Goal: Communication & Community: Participate in discussion

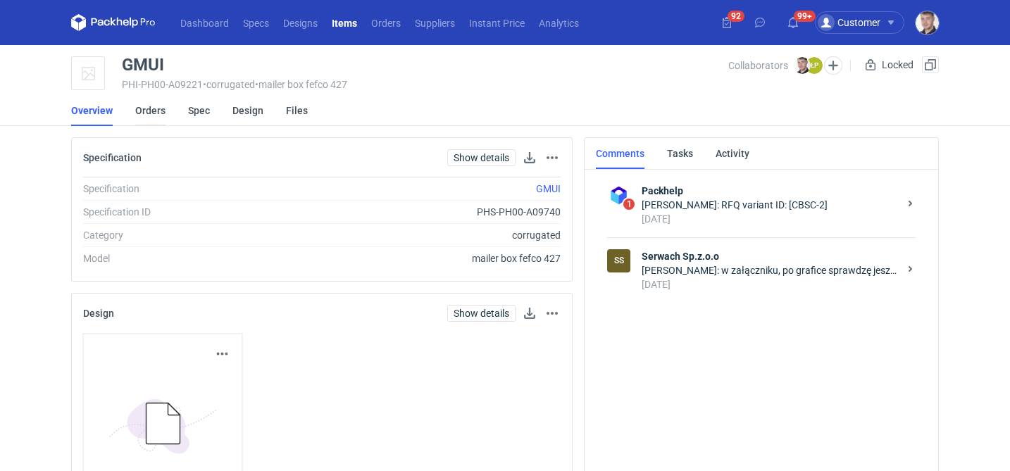
click at [144, 114] on link "Orders" at bounding box center [150, 110] width 30 height 31
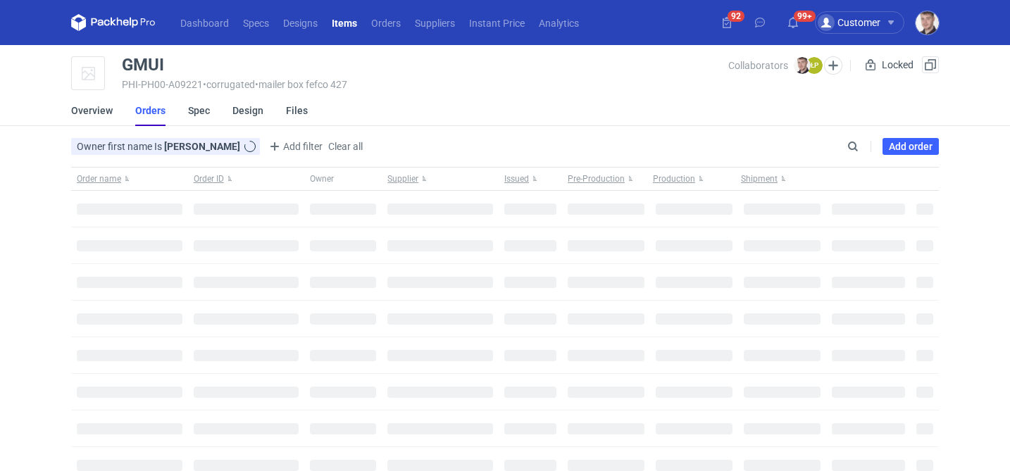
type input "[PERSON_NAME]"
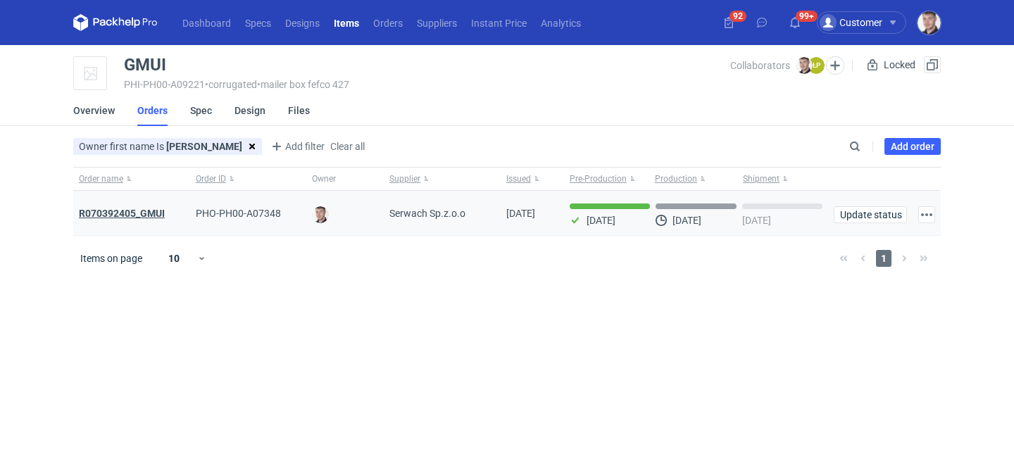
click at [138, 214] on strong "R070392405_GMUI" at bounding box center [122, 213] width 86 height 11
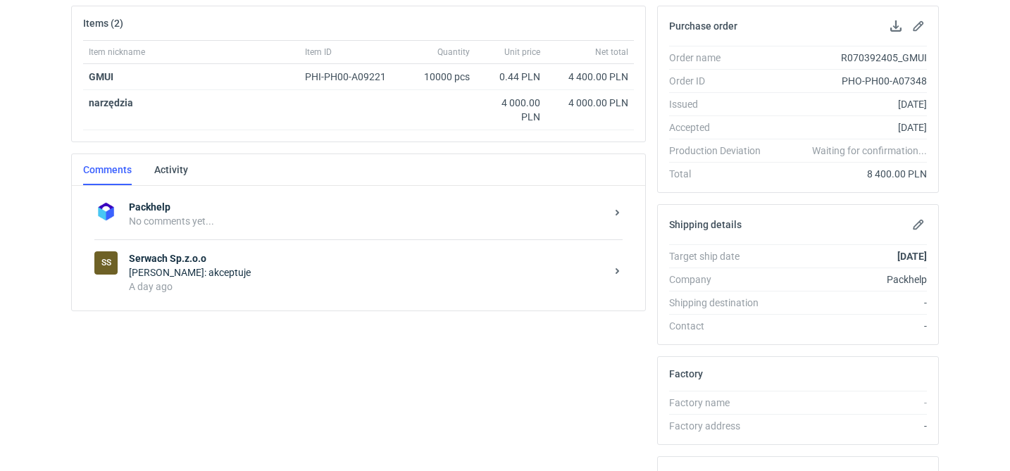
click at [351, 280] on div "A day ago" at bounding box center [367, 287] width 477 height 14
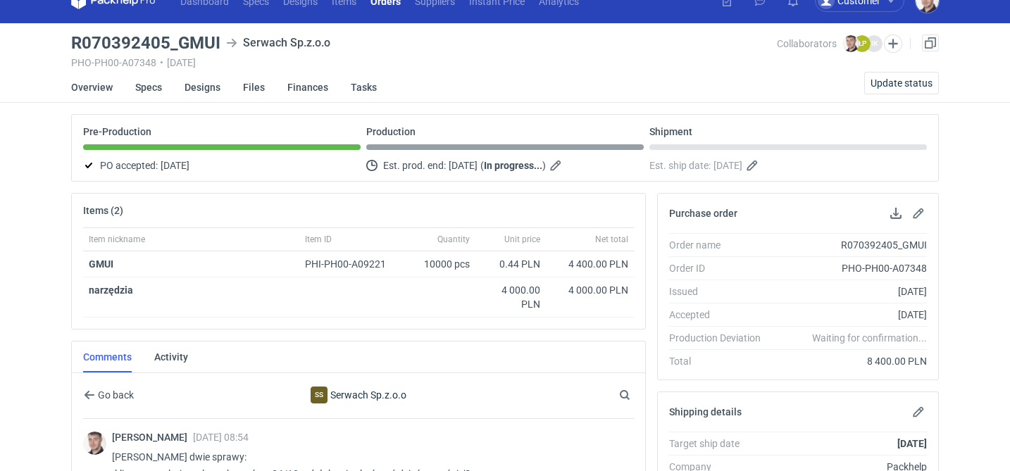
scroll to position [24, 0]
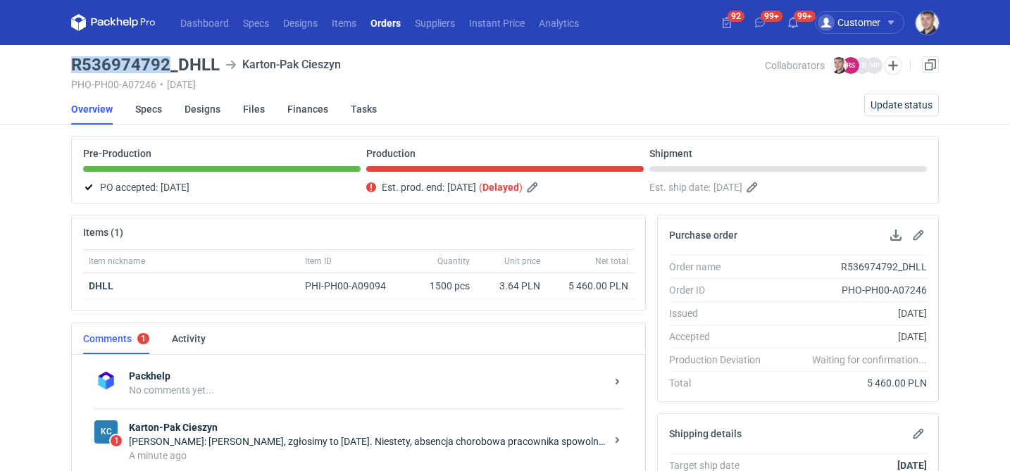
drag, startPoint x: 60, startPoint y: 65, endPoint x: 166, endPoint y: 62, distance: 106.4
click at [166, 62] on div "Dashboard Specs Designs Items Orders Suppliers Instant Price Analytics 92 99+ 9…" at bounding box center [505, 235] width 1010 height 471
copy h3 "R536974792"
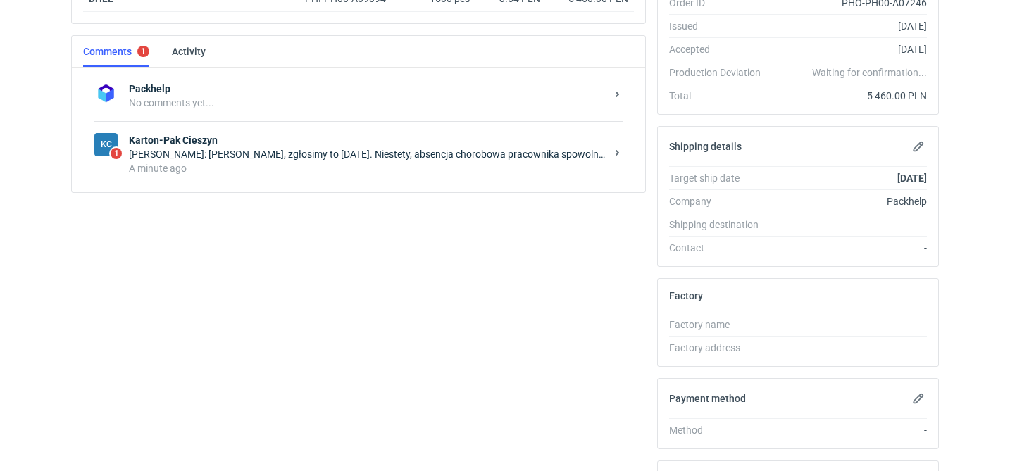
scroll to position [356, 0]
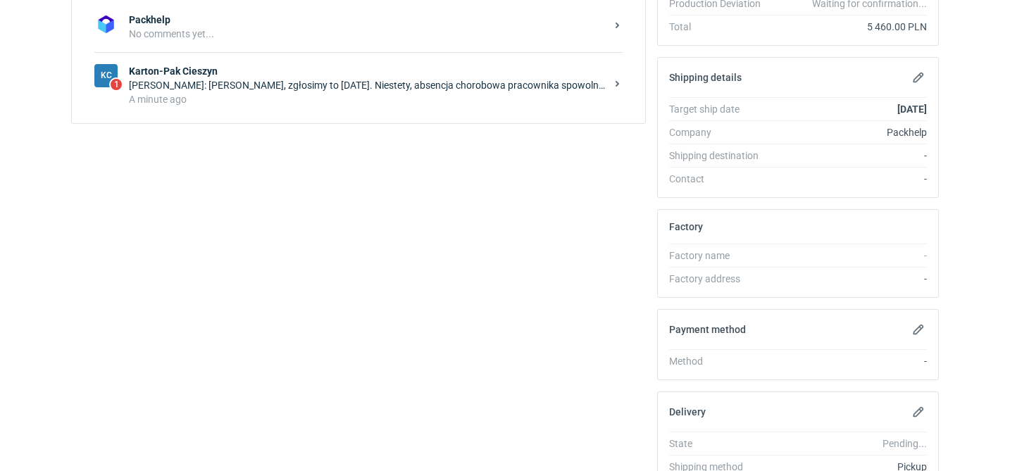
click at [351, 75] on strong "Karton-Pak Cieszyn" at bounding box center [367, 71] width 477 height 14
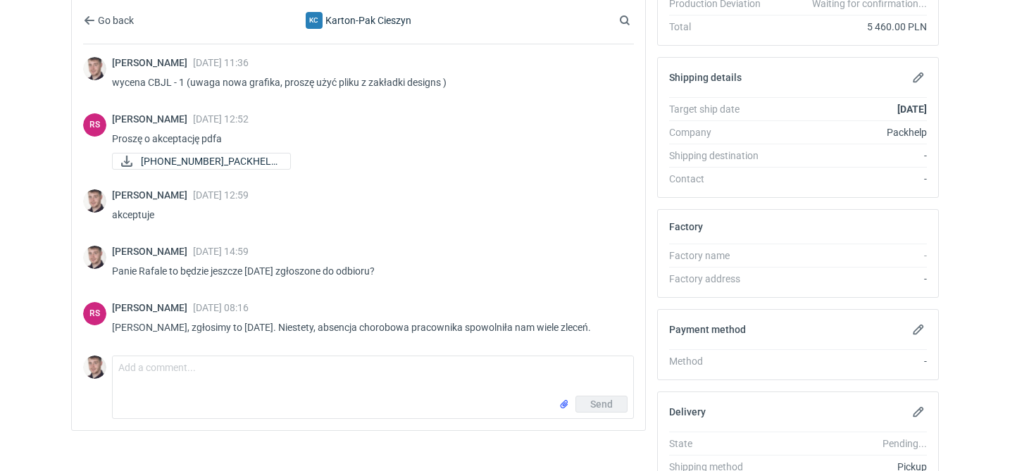
drag, startPoint x: 176, startPoint y: 329, endPoint x: 594, endPoint y: 322, distance: 418.4
click at [594, 321] on p "Panie Macieju, zgłosimy to w poniedziałek. Niestety, absencja chorobowa pracown…" at bounding box center [367, 327] width 511 height 17
click at [594, 322] on p "Panie Macieju, zgłosimy to w poniedziałek. Niestety, absencja chorobowa pracown…" at bounding box center [367, 327] width 511 height 17
drag, startPoint x: 623, startPoint y: 327, endPoint x: 180, endPoint y: 326, distance: 443.7
click at [180, 326] on div "RS Rafał Stani 10 Oct 2025 08:16 Panie Macieju, zgłosimy to w poniedziałek. Nie…" at bounding box center [358, 322] width 551 height 56
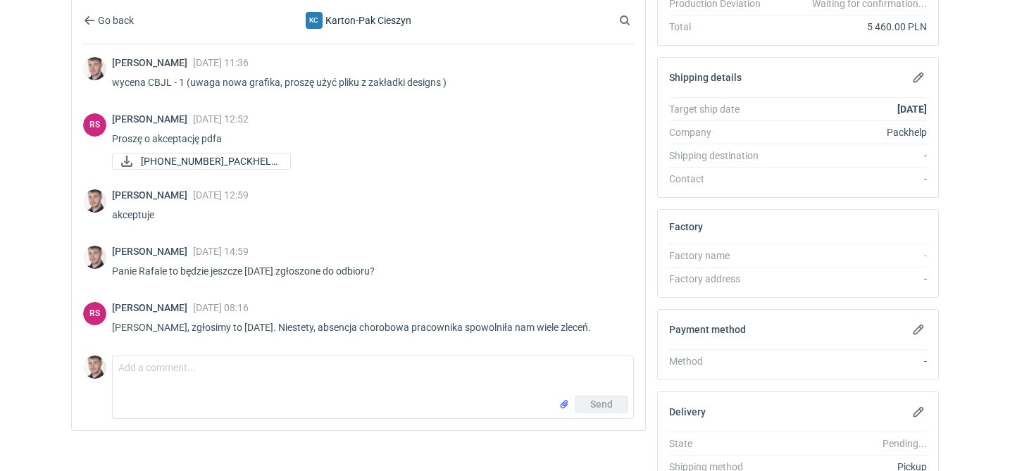
copy p "zgłosimy to w poniedziałek. Niestety, absencja chorobowa pracownika spowolniła …"
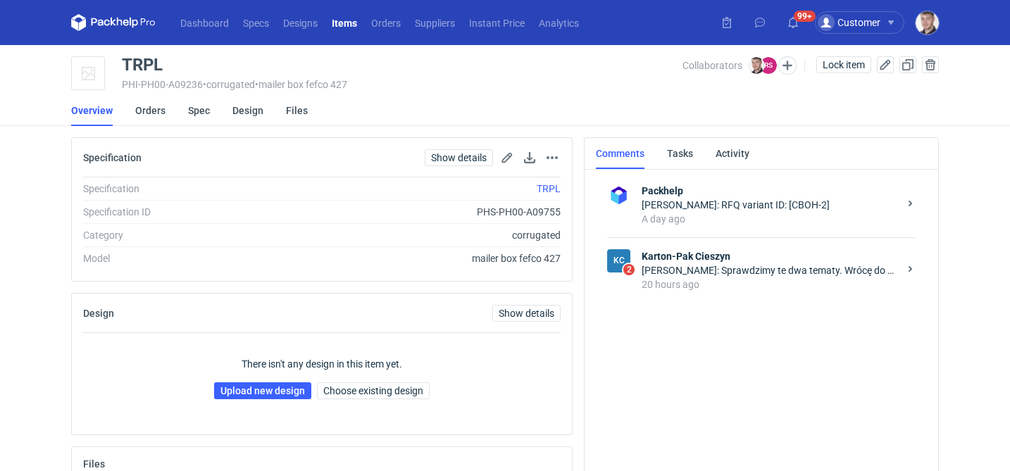
scroll to position [128, 0]
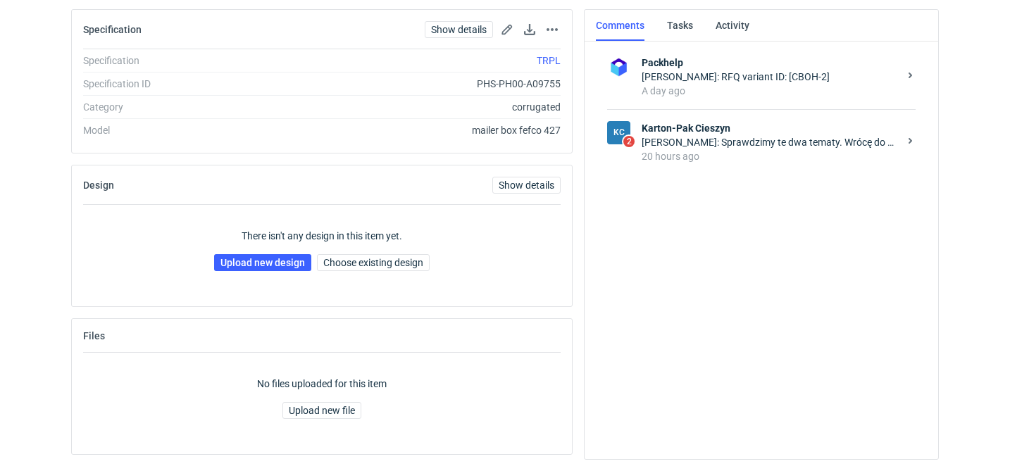
click at [788, 146] on div "[PERSON_NAME]: Sprawdzimy te dwa tematy. Wrócę do Pana z informacją." at bounding box center [770, 142] width 257 height 14
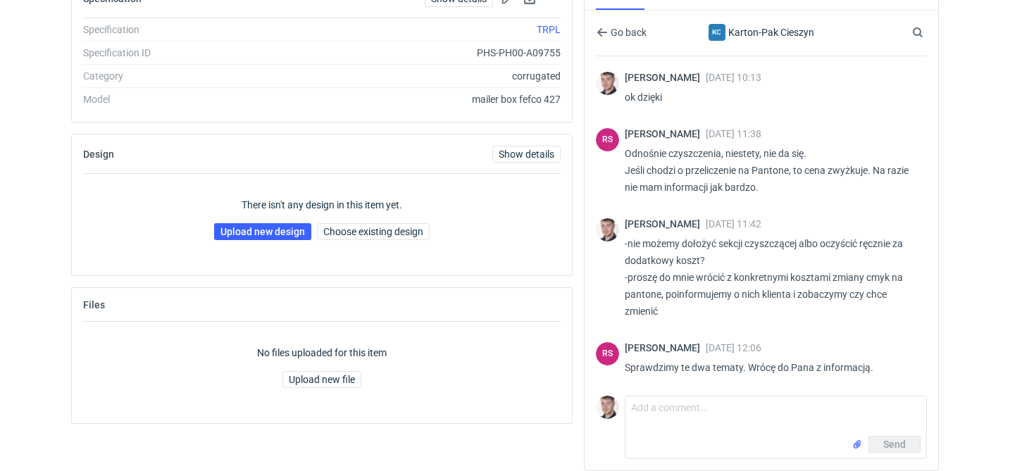
scroll to position [281, 0]
click at [828, 401] on textarea "Comment message" at bounding box center [775, 416] width 301 height 39
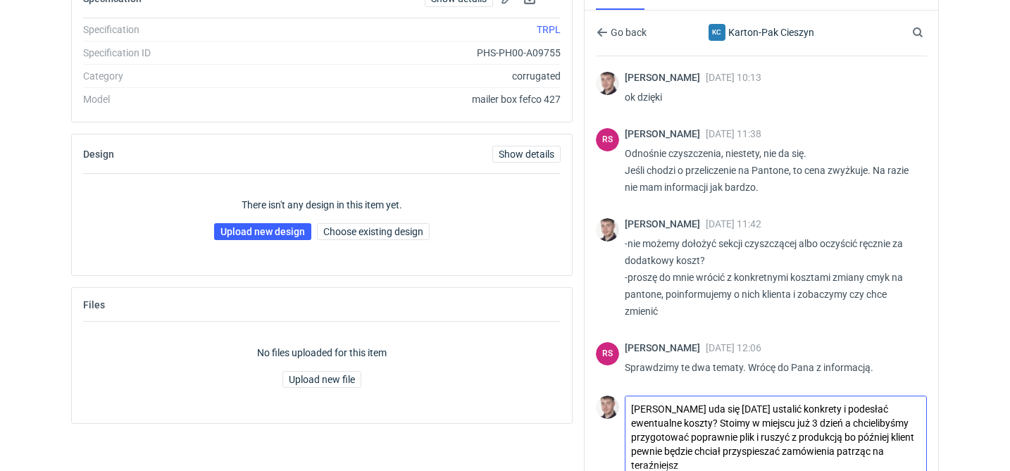
scroll to position [0, 0]
type textarea "Panie Rafale uda się dzisiaj ustalić konkrety i podesłać ewentualne koszty? Sto…"
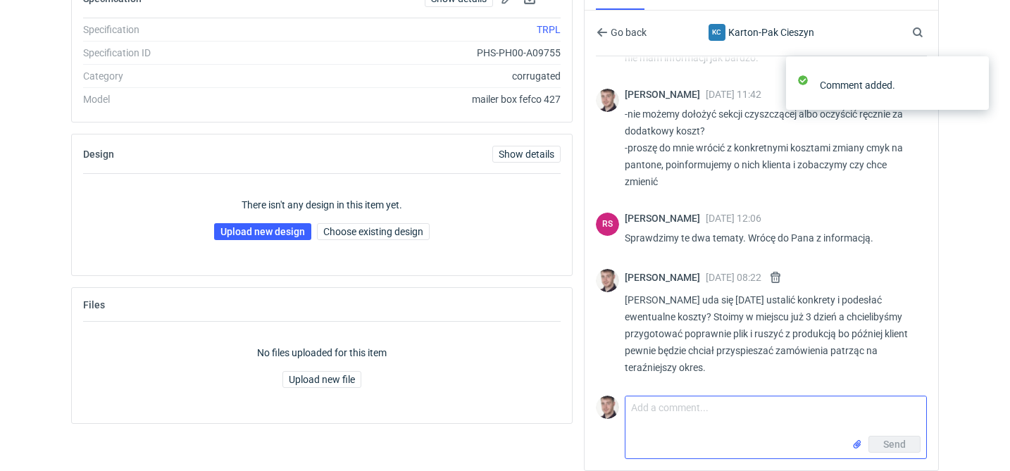
scroll to position [411, 0]
